Goal: Task Accomplishment & Management: Complete application form

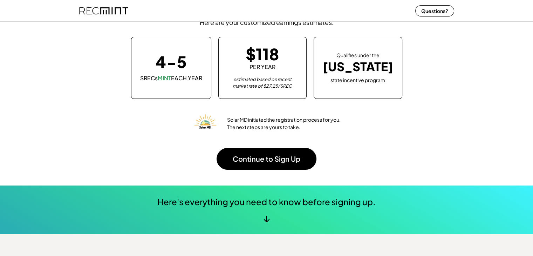
scroll to position [70, 0]
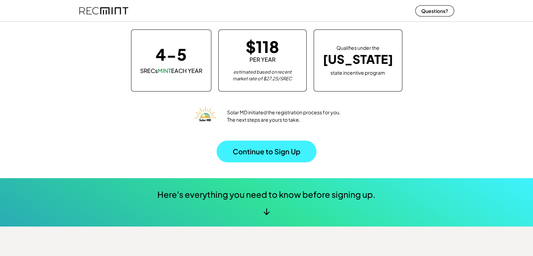
click at [283, 152] on button "Continue to Sign Up" at bounding box center [267, 152] width 100 height 22
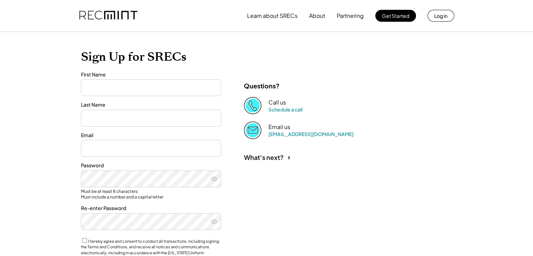
type input "*******"
type input "**********"
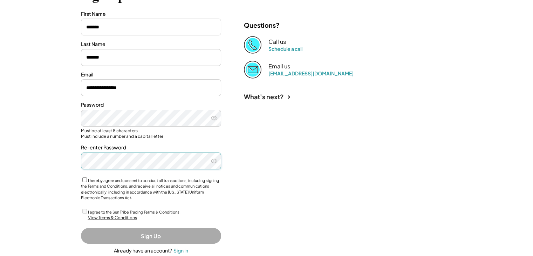
scroll to position [103, 0]
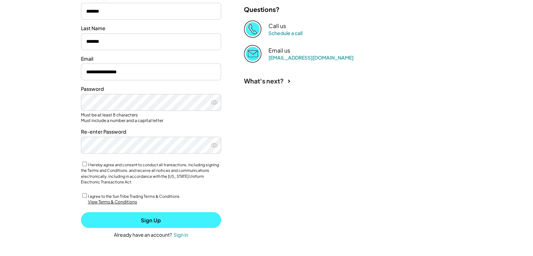
click at [141, 218] on button "Sign Up" at bounding box center [151, 220] width 140 height 16
click at [155, 220] on button "Sign Up" at bounding box center [151, 220] width 140 height 16
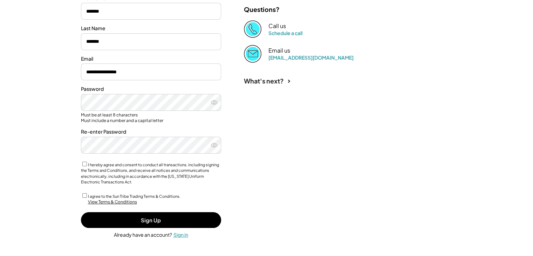
click at [181, 234] on div "Sign in" at bounding box center [181, 234] width 15 height 6
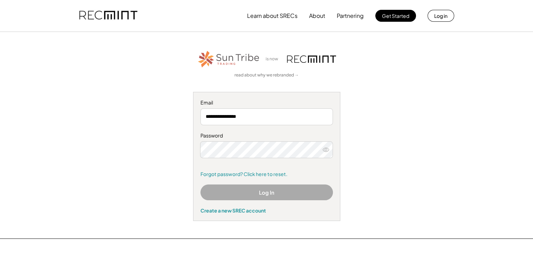
click at [261, 192] on button "Log In" at bounding box center [267, 192] width 133 height 16
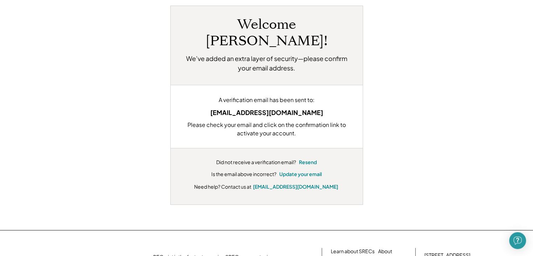
scroll to position [32, 0]
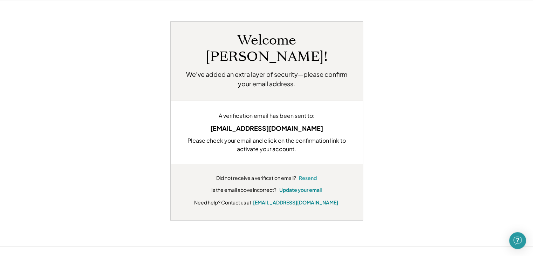
click at [310, 175] on button "Resend" at bounding box center [308, 178] width 18 height 7
